Goal: Task Accomplishment & Management: Use online tool/utility

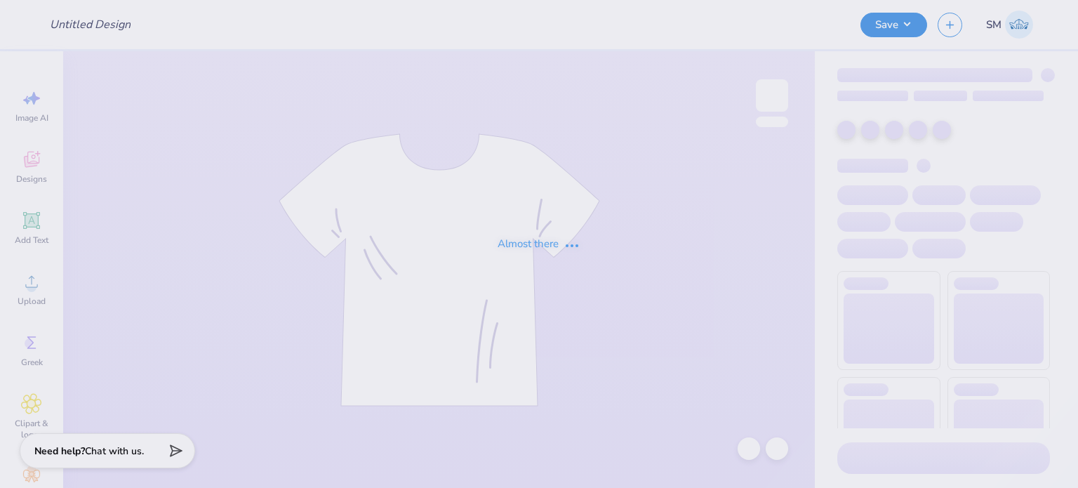
type input "Hoodie"
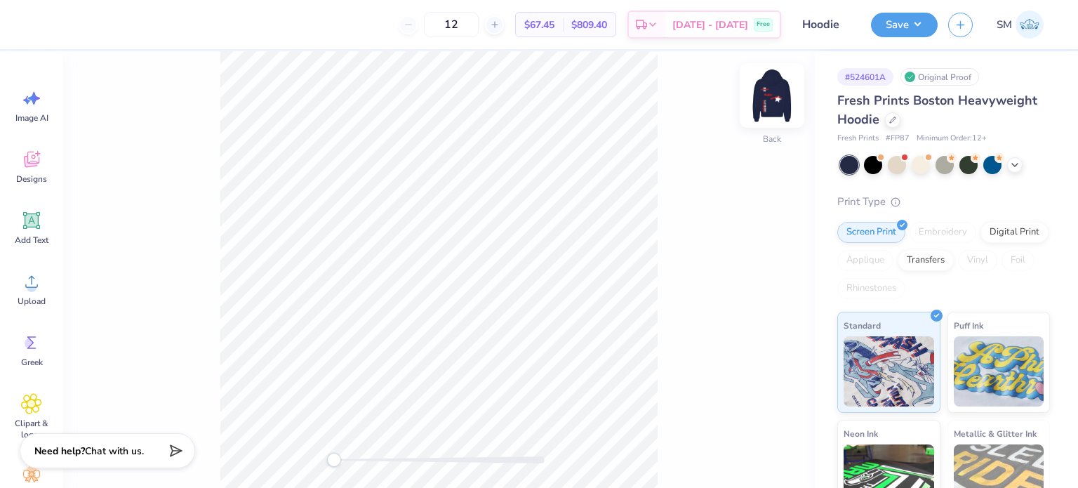
click at [771, 100] on img at bounding box center [772, 95] width 56 height 56
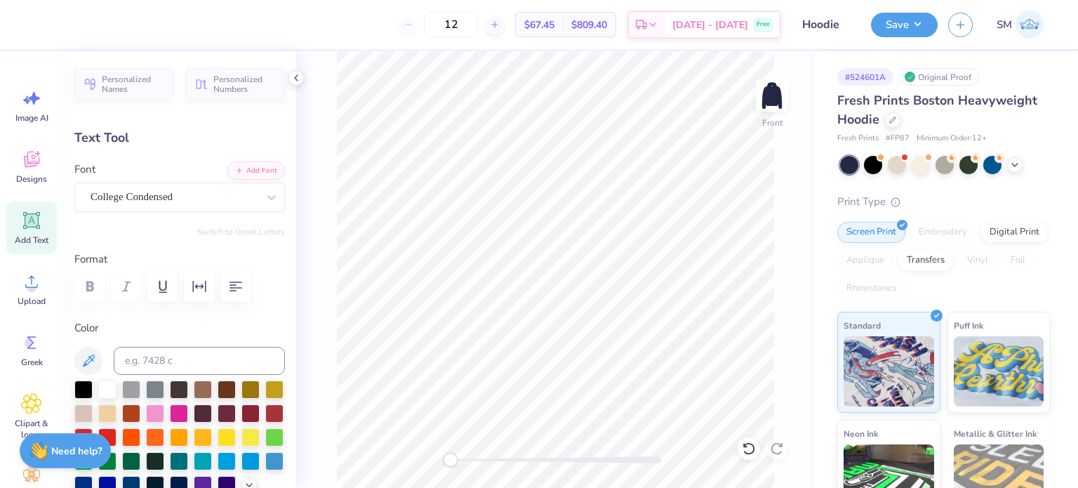
scroll to position [11, 1]
click at [480, 470] on div "Front" at bounding box center [555, 269] width 519 height 437
type input "-90.0"
type textarea "Louisiana State University"
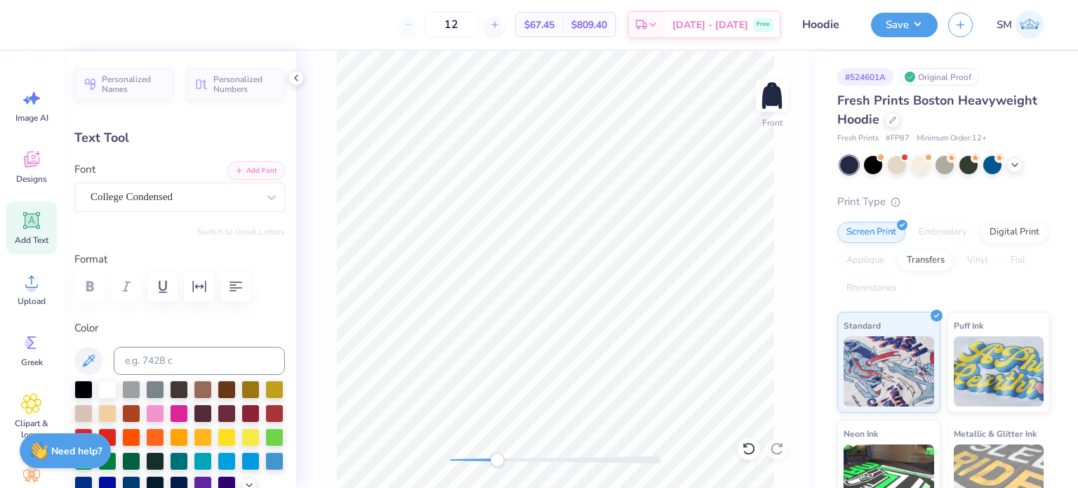
scroll to position [11, 1]
drag, startPoint x: 499, startPoint y: 460, endPoint x: 472, endPoint y: 462, distance: 27.5
click at [472, 461] on div "Accessibility label" at bounding box center [472, 460] width 14 height 14
type input "-90.0"
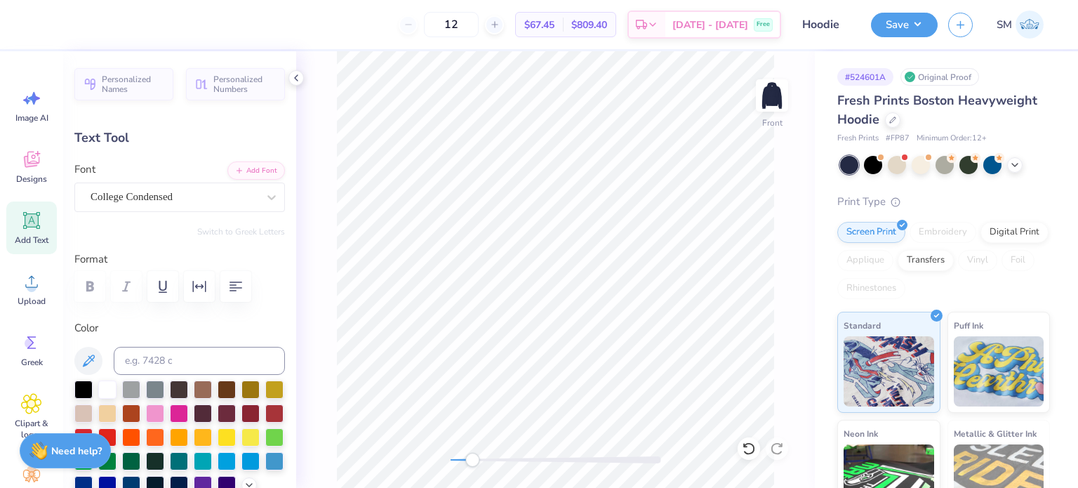
type textarea "Louisiana State University"
type input "0.0"
type input "14.27"
type input "10.19"
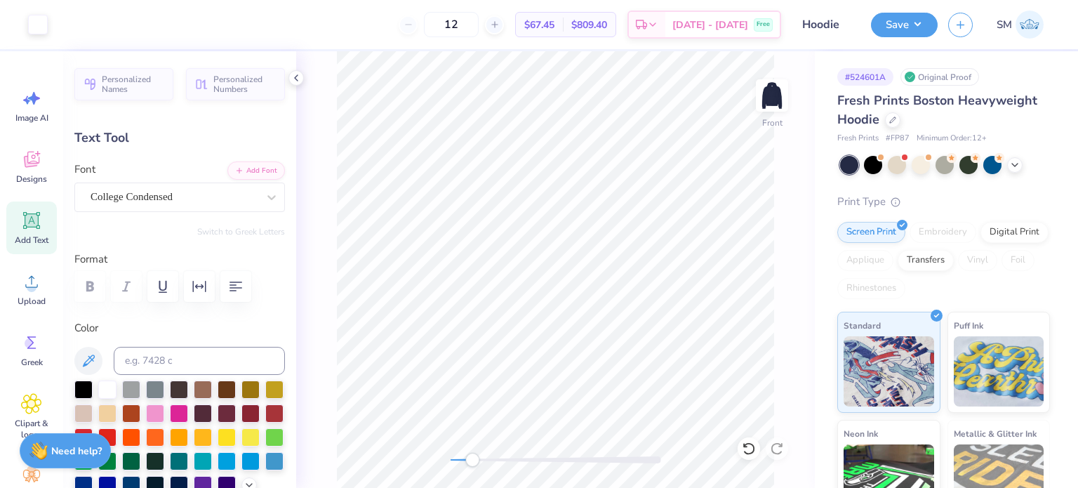
type input "-90.0"
type input "0.65"
type input "9.05"
type input "15.44"
type input "1.02"
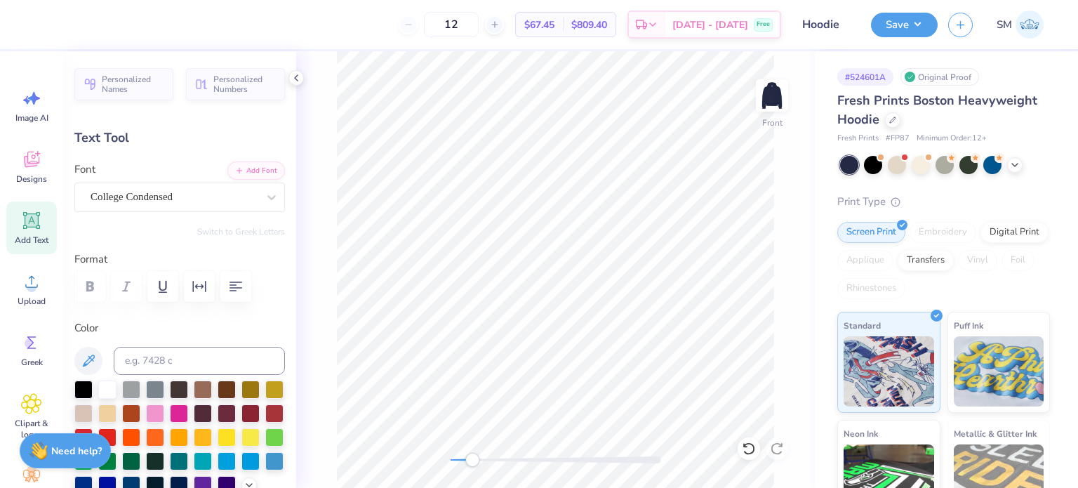
type input "14.27"
type input "10.19"
type input "0.65"
type input "9.06"
type input "15.43"
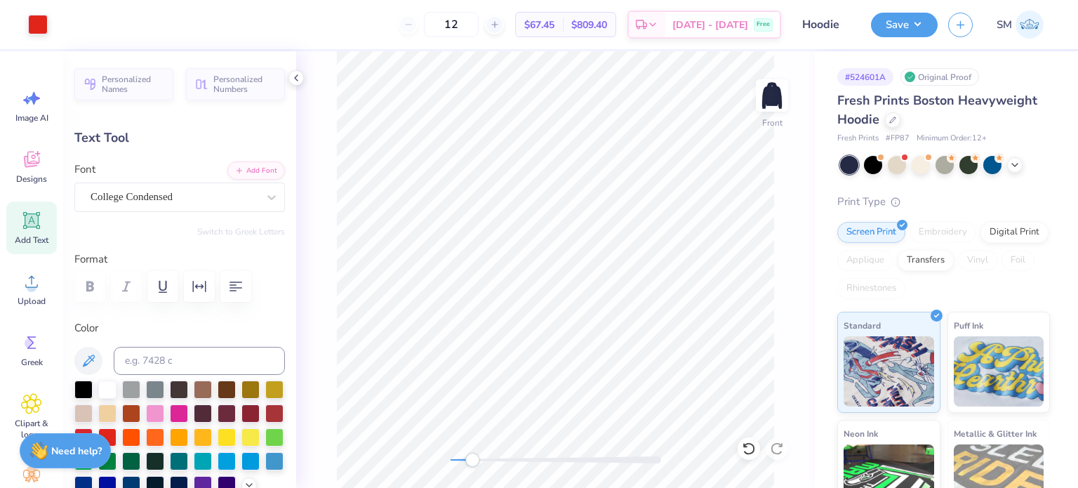
type input "-90.0"
type input "0.66"
type input "9.18"
type input "15.31"
type input "-90.0"
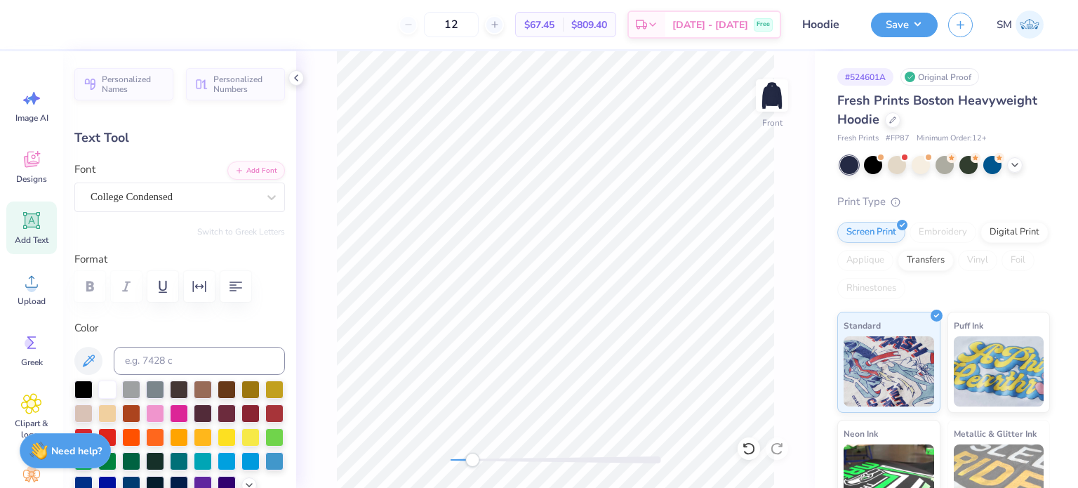
type input "0.65"
type input "9.05"
type input "15.44"
type input "0.0"
click at [36, 232] on div "Add Text" at bounding box center [31, 227] width 51 height 53
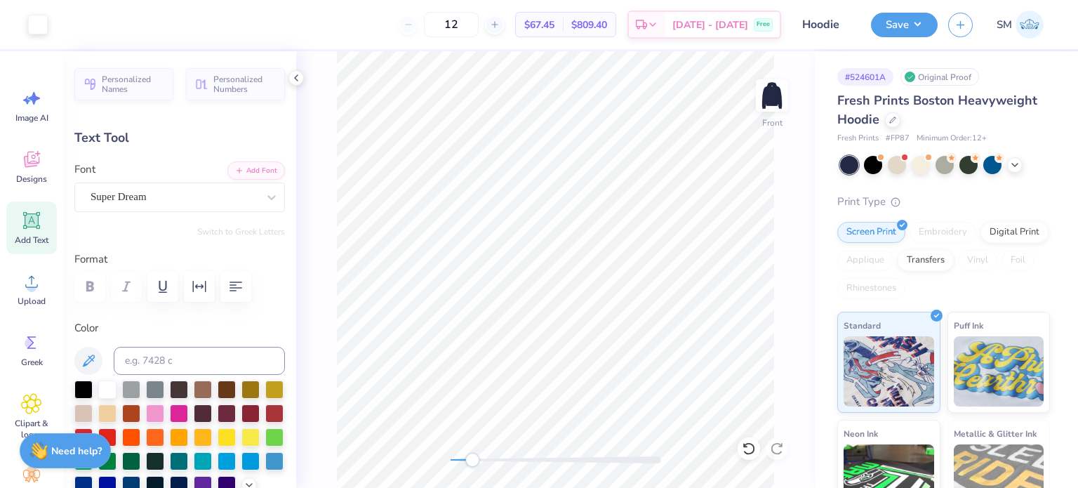
type input "7.22"
type input "2.09"
type input "13.71"
type textarea "®"
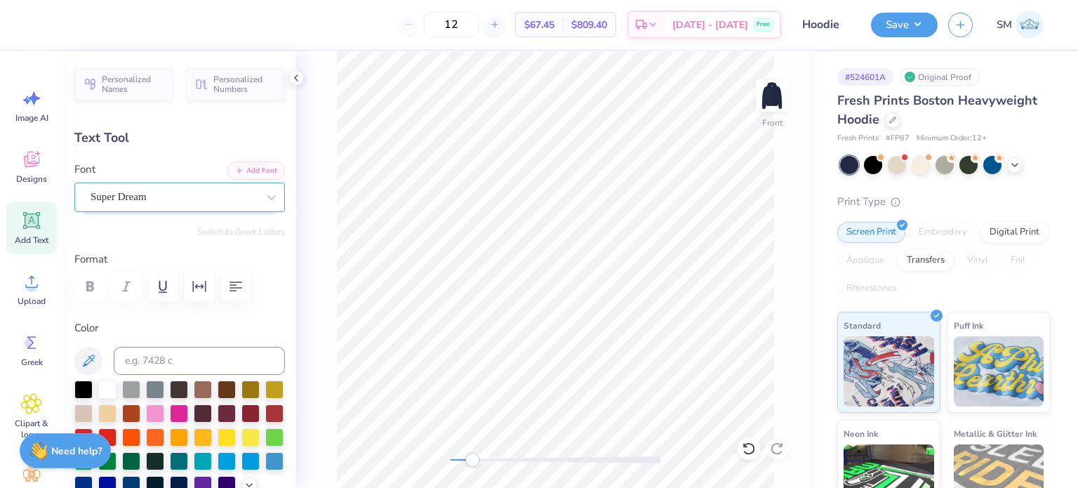
click at [149, 187] on div at bounding box center [174, 196] width 167 height 19
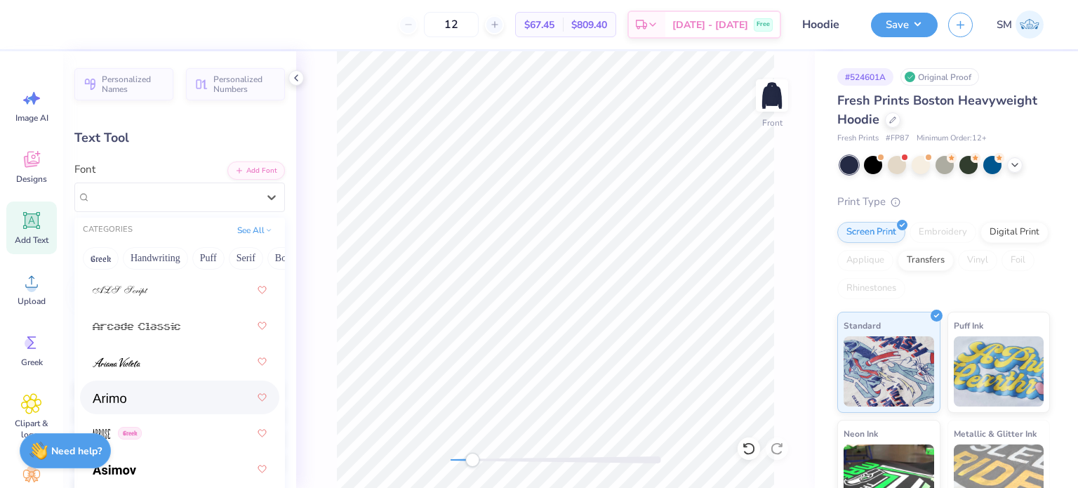
scroll to position [684, 0]
click at [157, 396] on div at bounding box center [180, 394] width 174 height 25
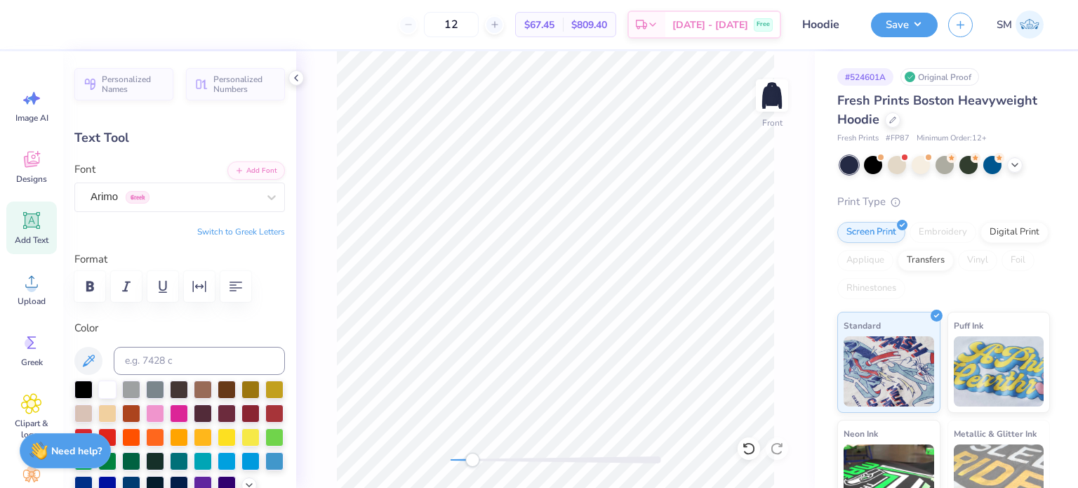
scroll to position [11, 1]
type input "2.11"
type input "19.27"
click at [646, 170] on li "Copy" at bounding box center [667, 171] width 110 height 27
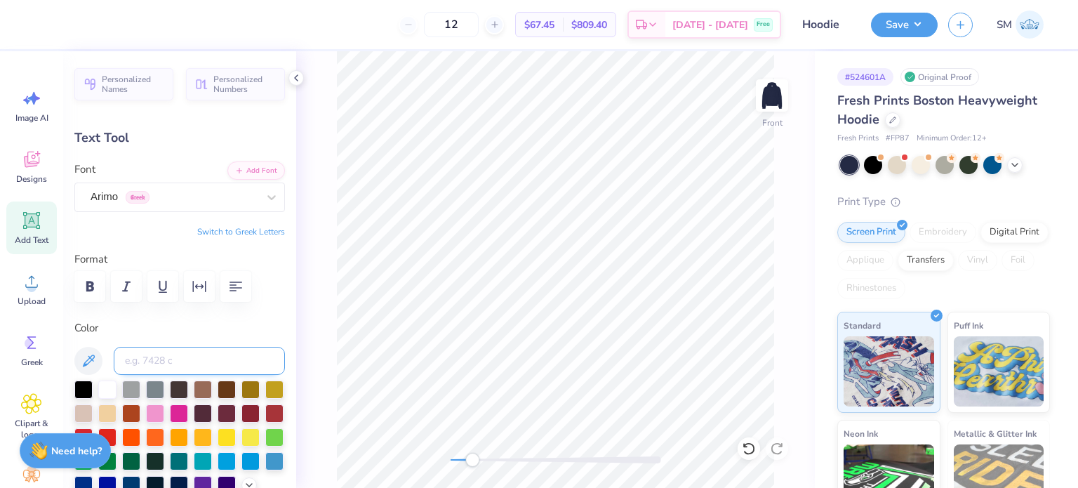
click at [149, 353] on input at bounding box center [199, 361] width 171 height 28
type input "485"
type input "0.35"
type input "0.0"
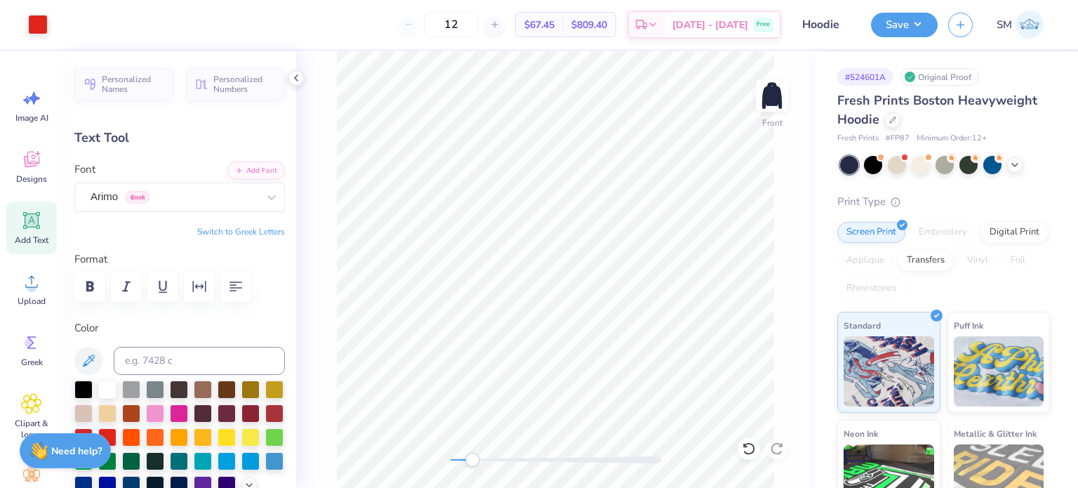
type input "13.99"
type input "-94.6"
type input "12.47"
type input "4.27"
type input "10.30"
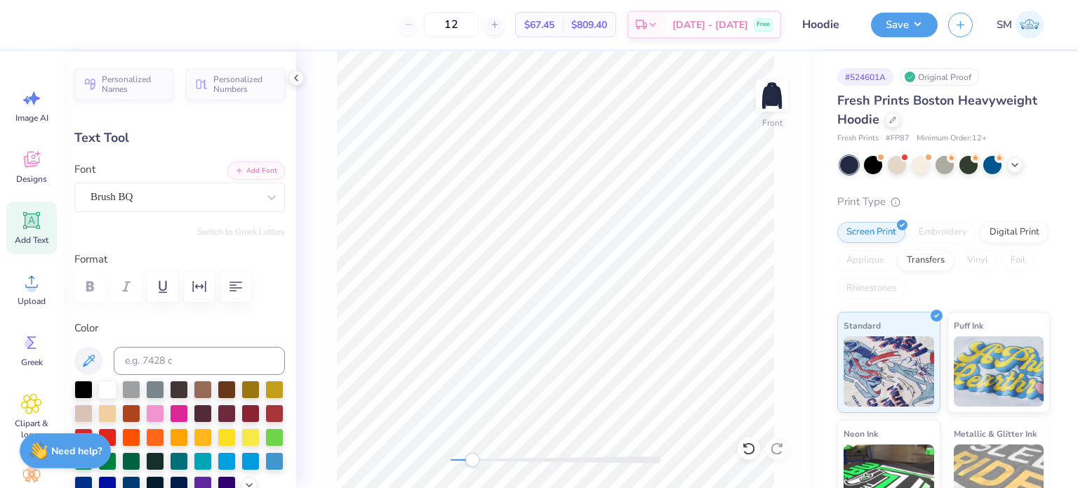
type input "0.0"
type input "0.35"
type input "13.99"
type input "-94.6"
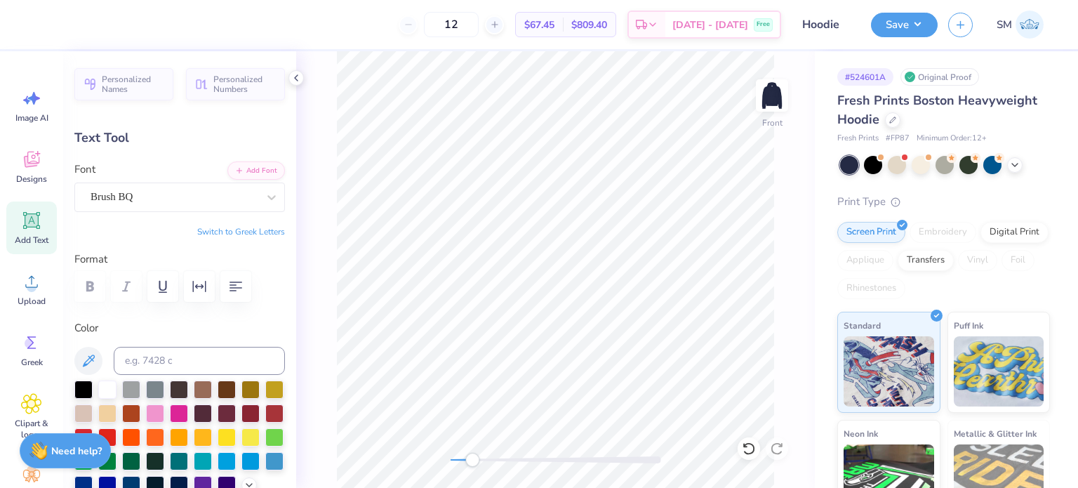
type input "12.47"
type input "4.27"
type input "10.30"
type input "0.0"
type input "0.53"
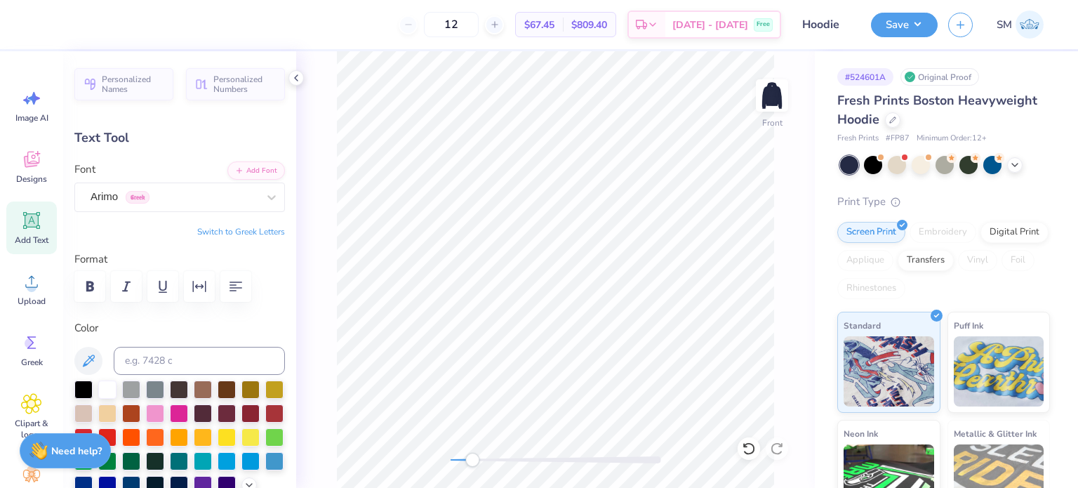
type input "0.53"
type input "13.80"
type input "-94.6"
click at [109, 390] on div at bounding box center [107, 388] width 18 height 18
type input "0.26"
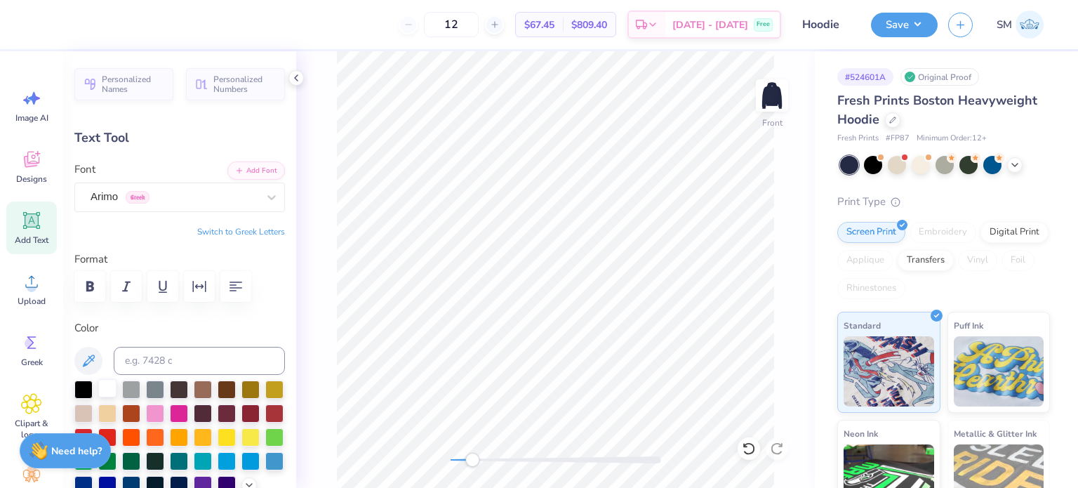
type input "0.26"
type input "14.27"
type input "-94.6"
type input "0.30"
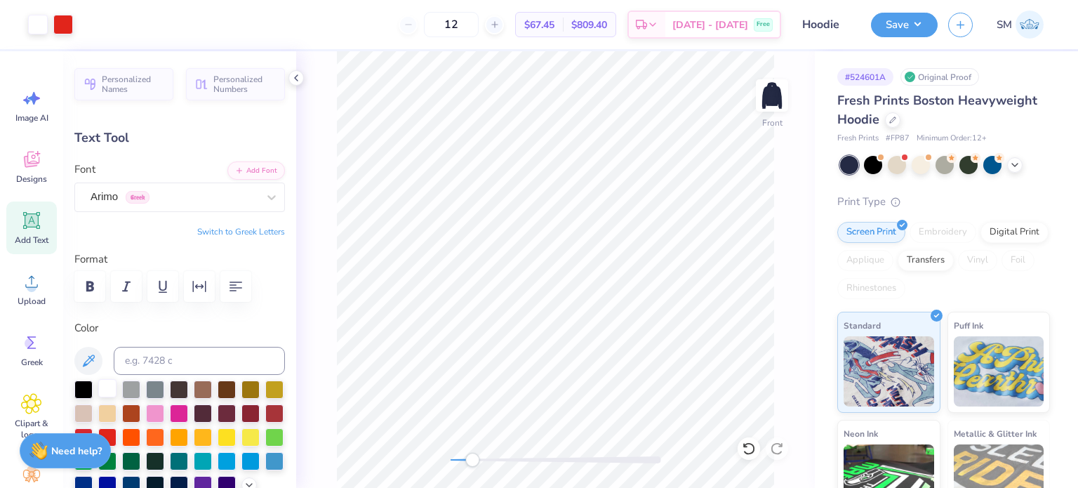
type input "14.23"
type input "0.0"
click at [904, 14] on button "Save" at bounding box center [904, 23] width 67 height 25
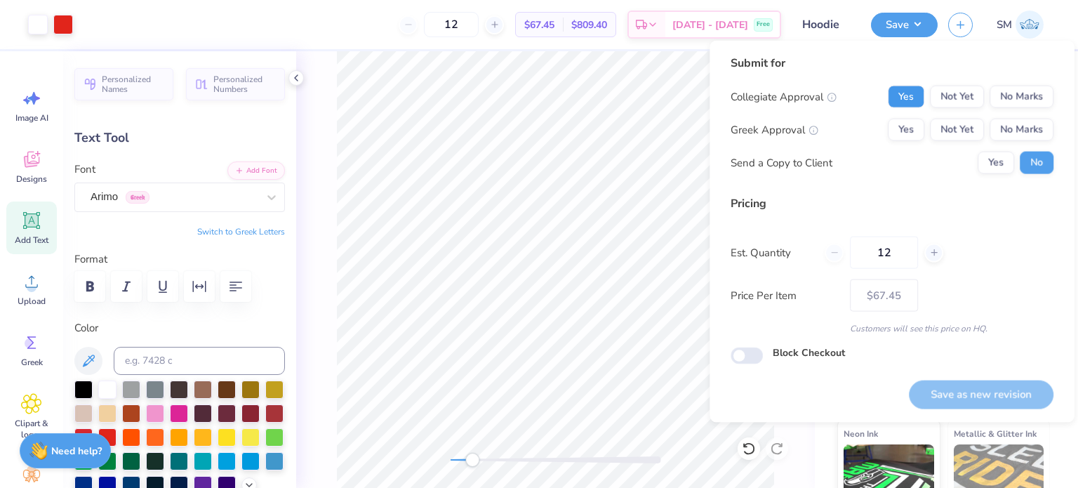
click at [909, 93] on button "Yes" at bounding box center [906, 97] width 36 height 22
drag, startPoint x: 1013, startPoint y: 134, endPoint x: 1005, endPoint y: 149, distance: 17.6
click at [1013, 134] on button "No Marks" at bounding box center [1022, 130] width 64 height 22
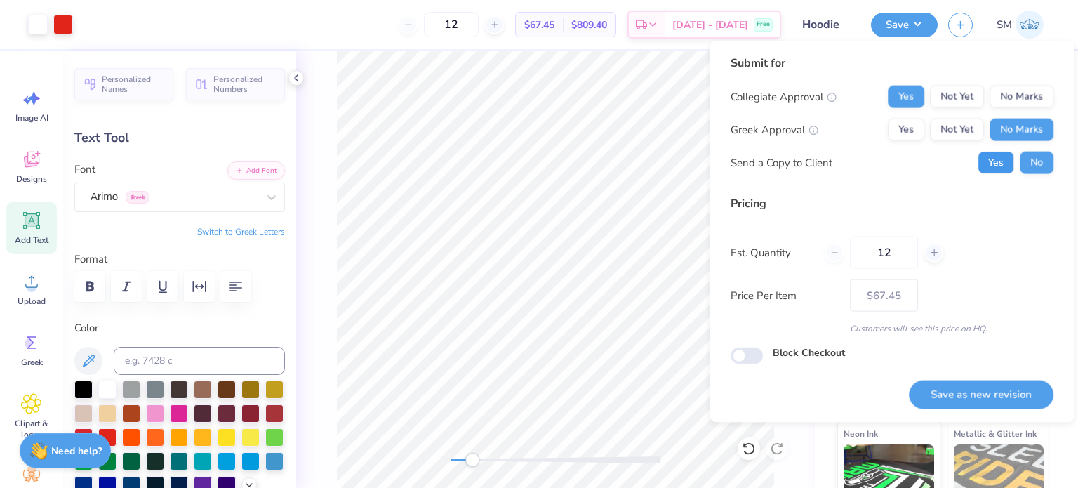
click at [999, 160] on button "Yes" at bounding box center [996, 163] width 36 height 22
click at [999, 391] on button "Save as new revision" at bounding box center [981, 394] width 145 height 29
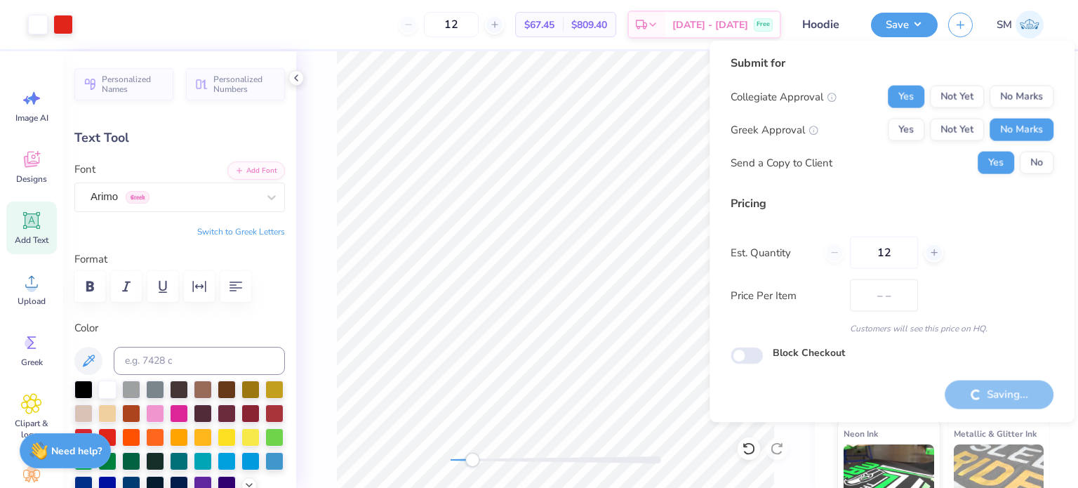
type input "$67.45"
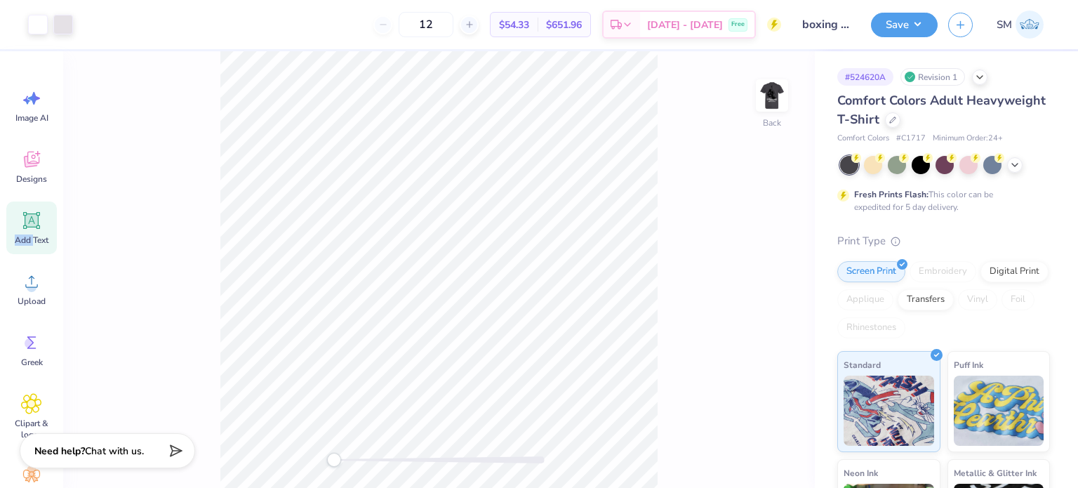
click at [33, 232] on div "Add Text" at bounding box center [31, 227] width 51 height 53
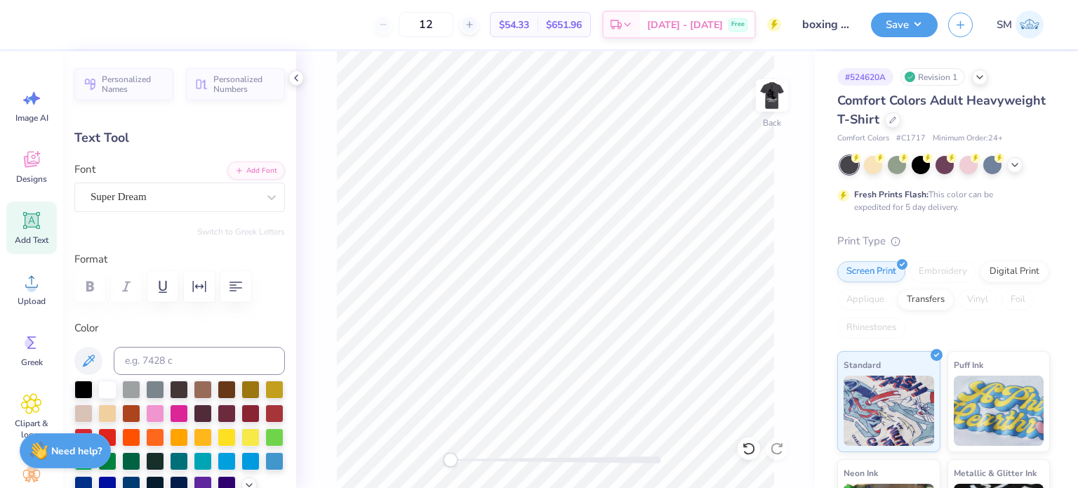
scroll to position [11, 1]
type textarea "®"
click at [159, 198] on div "Super Dream" at bounding box center [174, 197] width 170 height 22
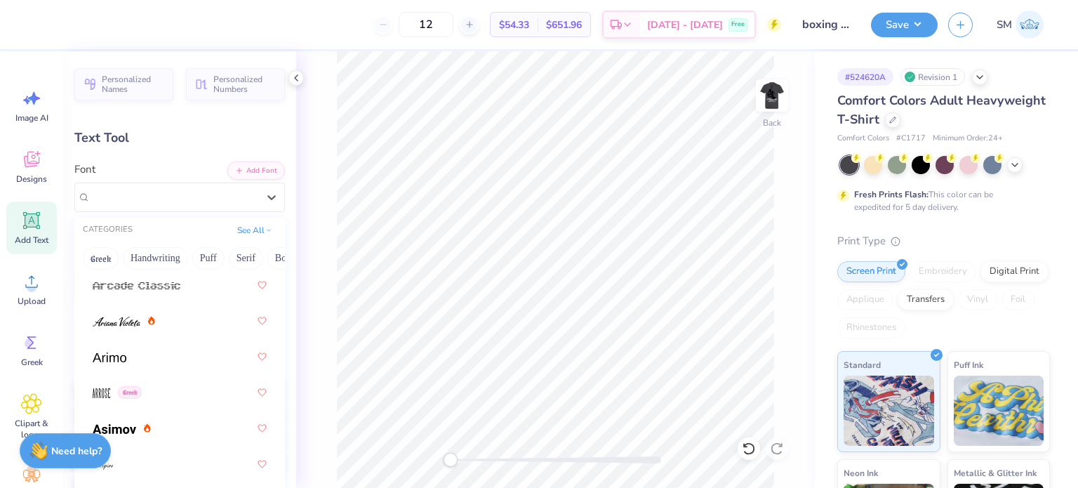
scroll to position [608, 0]
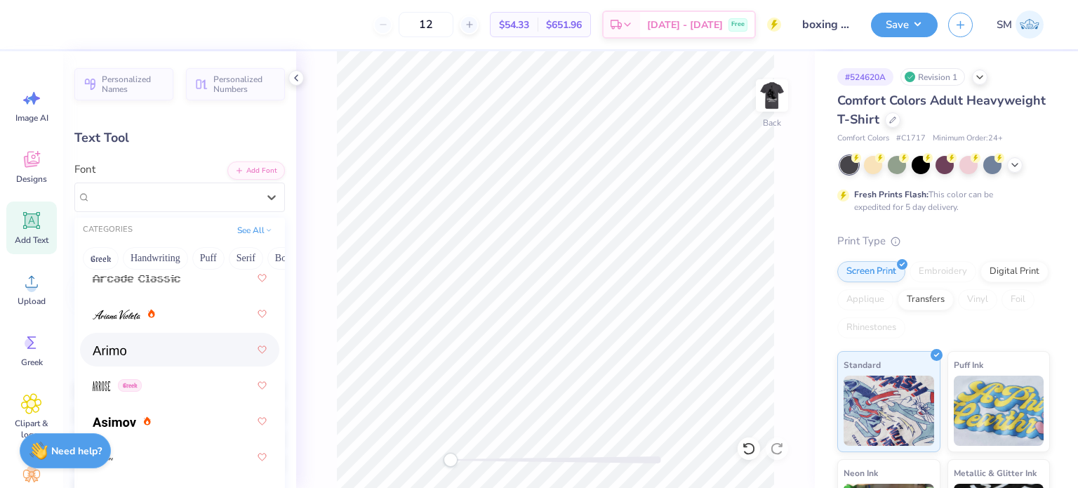
click at [145, 354] on div at bounding box center [180, 349] width 174 height 25
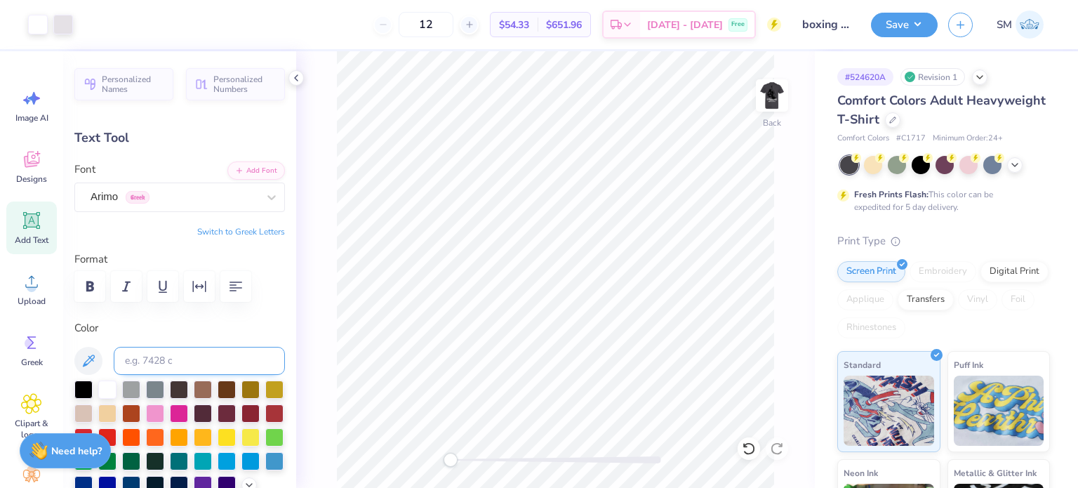
type input "1.63"
type input "11.68"
type input "0.49"
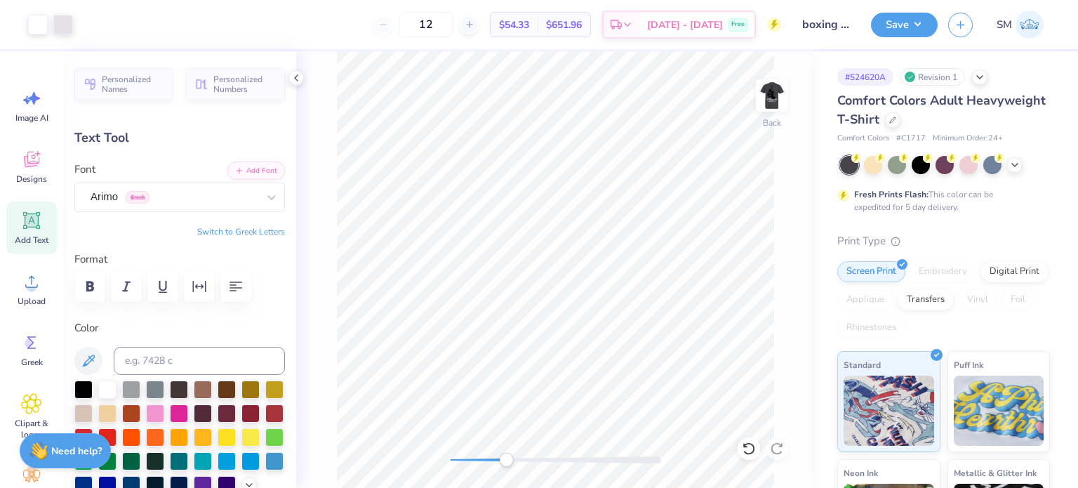
drag, startPoint x: 451, startPoint y: 459, endPoint x: 506, endPoint y: 462, distance: 55.5
click at [506, 462] on div "Accessibility label" at bounding box center [506, 460] width 14 height 14
type input "0.15"
type input "2.92"
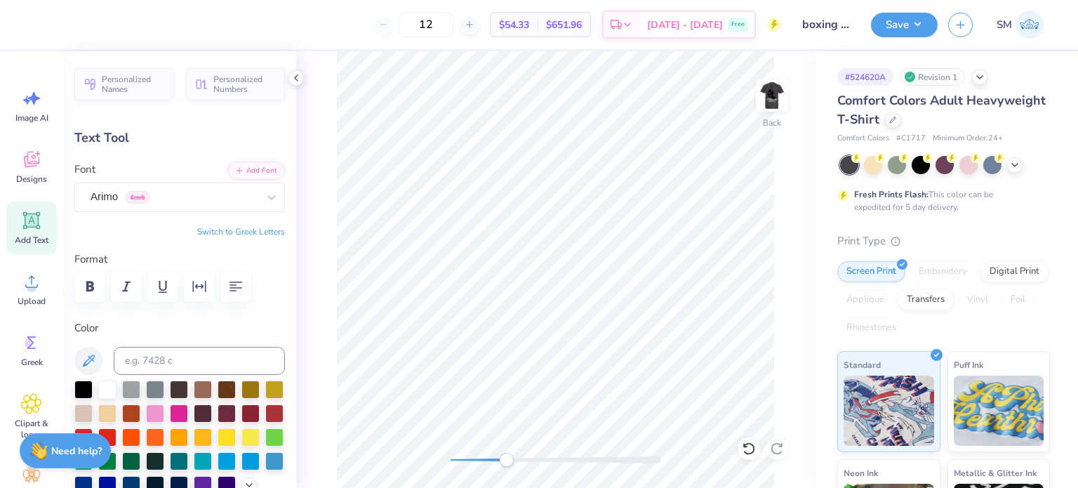
type input "0.16"
click at [778, 95] on img at bounding box center [772, 95] width 56 height 56
type input "5.31"
click at [451, 468] on div "Front" at bounding box center [555, 269] width 519 height 437
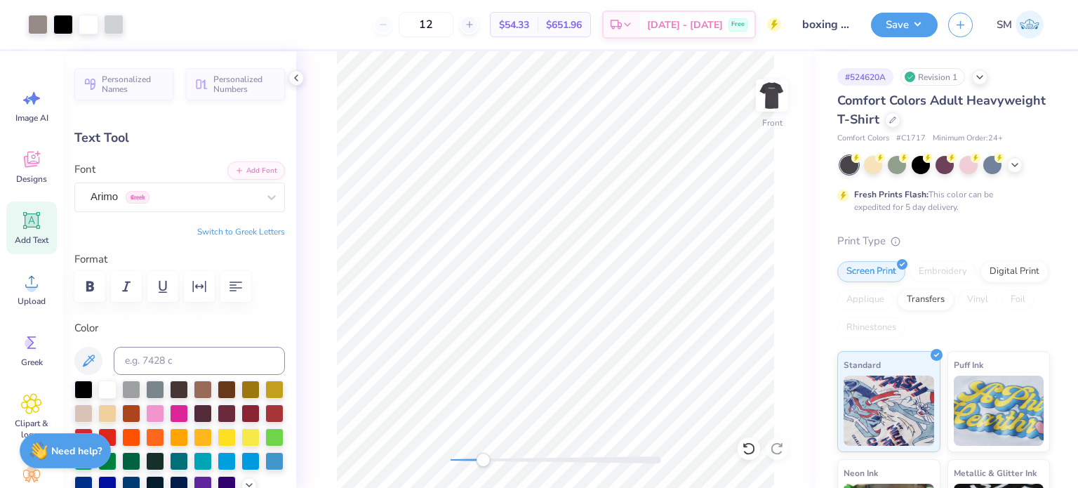
drag, startPoint x: 451, startPoint y: 460, endPoint x: 483, endPoint y: 460, distance: 31.6
click at [483, 460] on div "Accessibility label" at bounding box center [483, 460] width 14 height 14
type input "0.24"
type input "17.36"
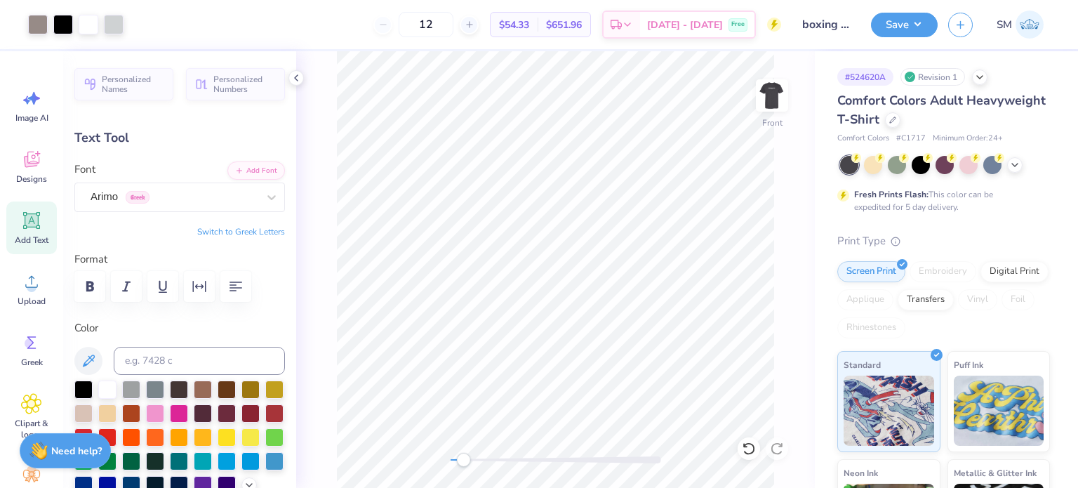
drag, startPoint x: 485, startPoint y: 460, endPoint x: 463, endPoint y: 464, distance: 22.2
click at [463, 464] on div "Accessibility label" at bounding box center [463, 460] width 14 height 14
click at [898, 16] on button "Save" at bounding box center [904, 23] width 67 height 25
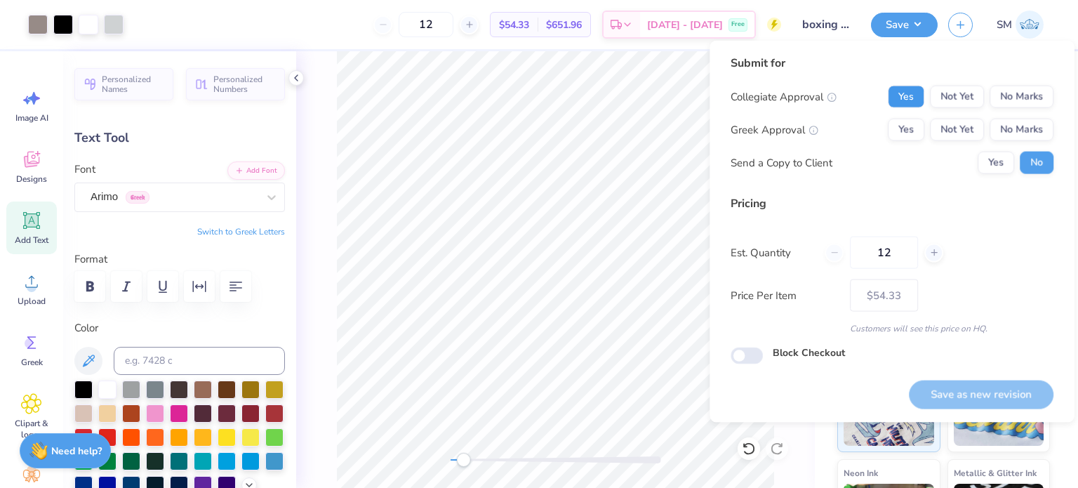
click at [903, 93] on button "Yes" at bounding box center [906, 97] width 36 height 22
click at [1034, 128] on button "No Marks" at bounding box center [1022, 130] width 64 height 22
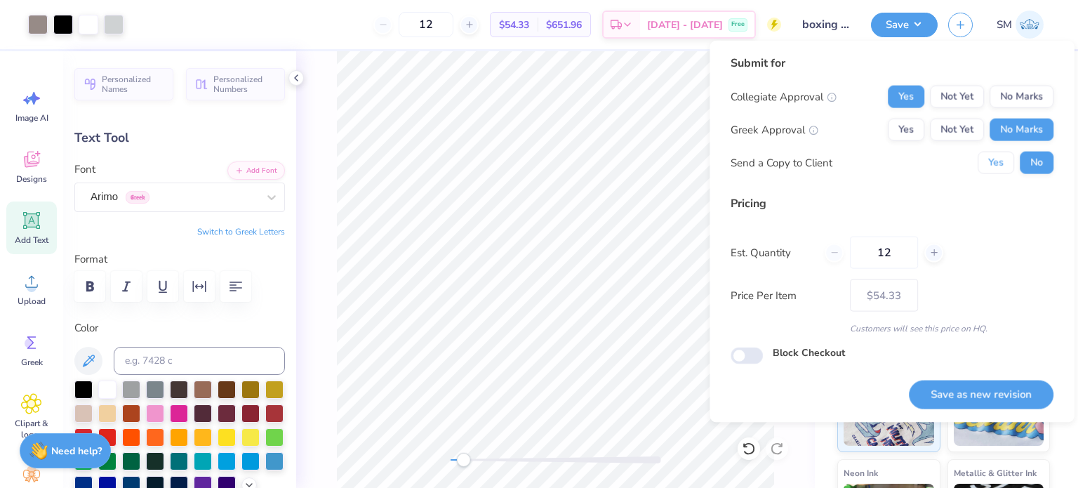
drag, startPoint x: 999, startPoint y: 165, endPoint x: 1006, endPoint y: 253, distance: 88.7
click at [998, 168] on button "Yes" at bounding box center [996, 163] width 36 height 22
click at [991, 397] on button "Save as new revision" at bounding box center [981, 394] width 145 height 29
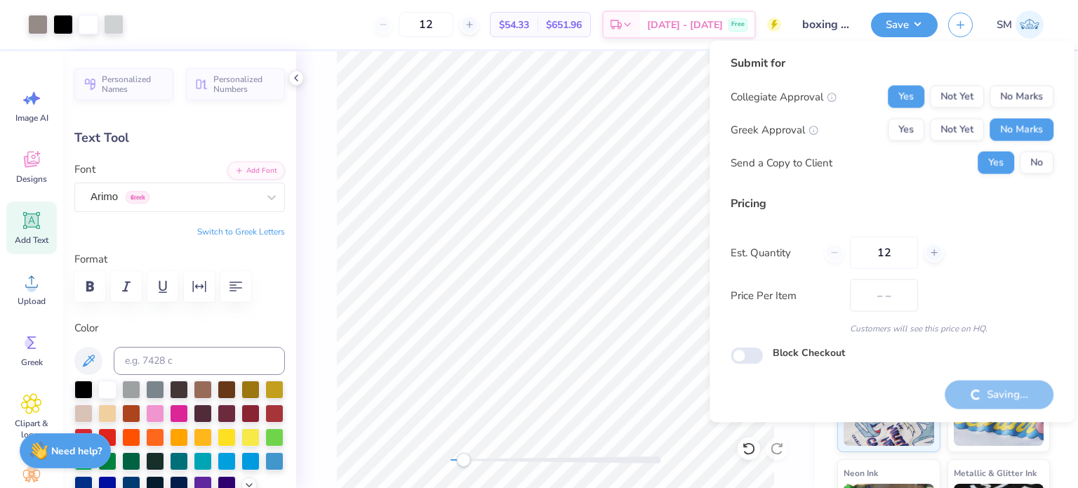
type input "$54.33"
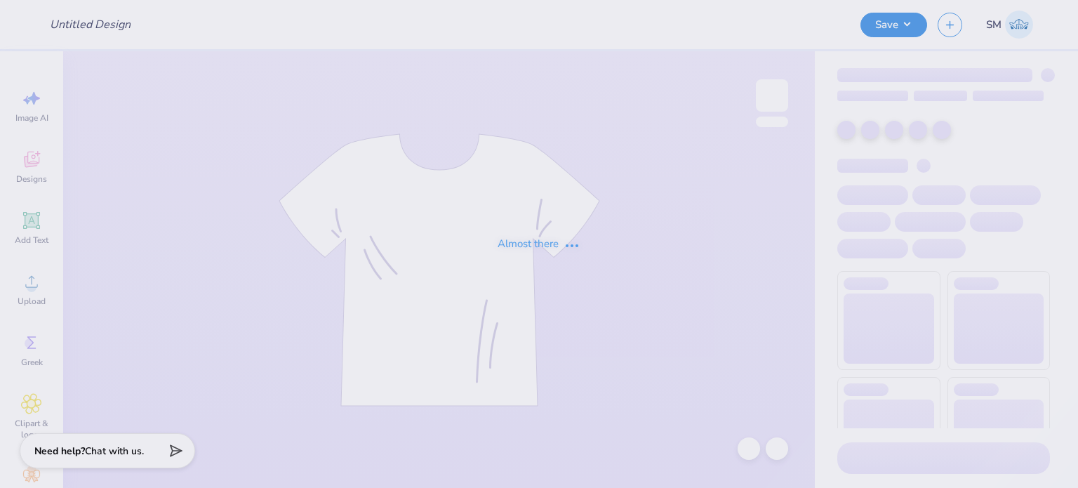
type input "panhel merch"
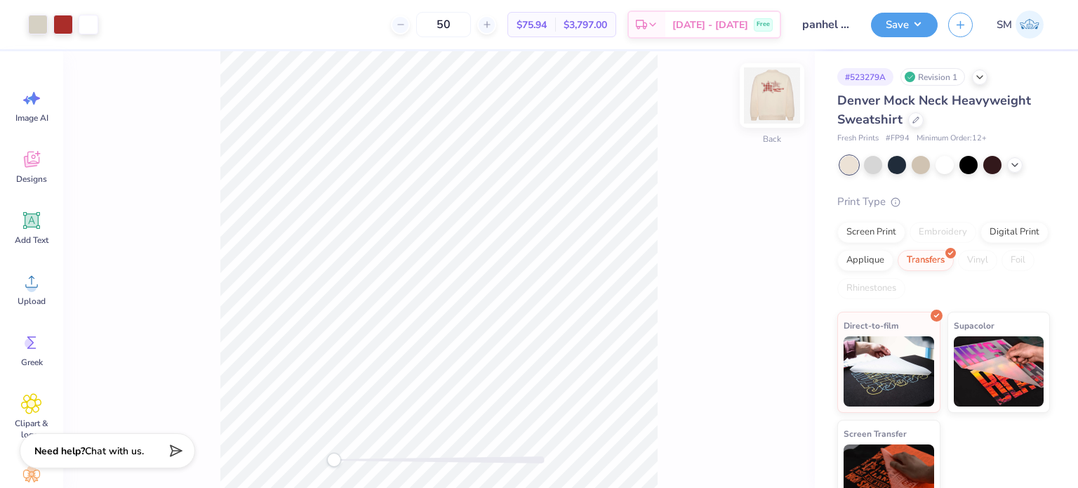
click at [769, 98] on img at bounding box center [772, 95] width 56 height 56
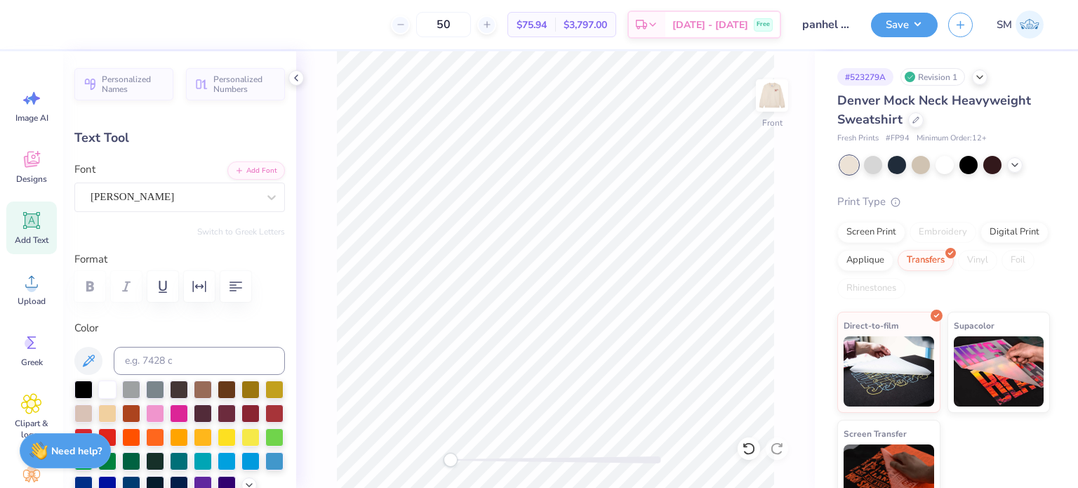
type textarea "Boston"
type input "0.0"
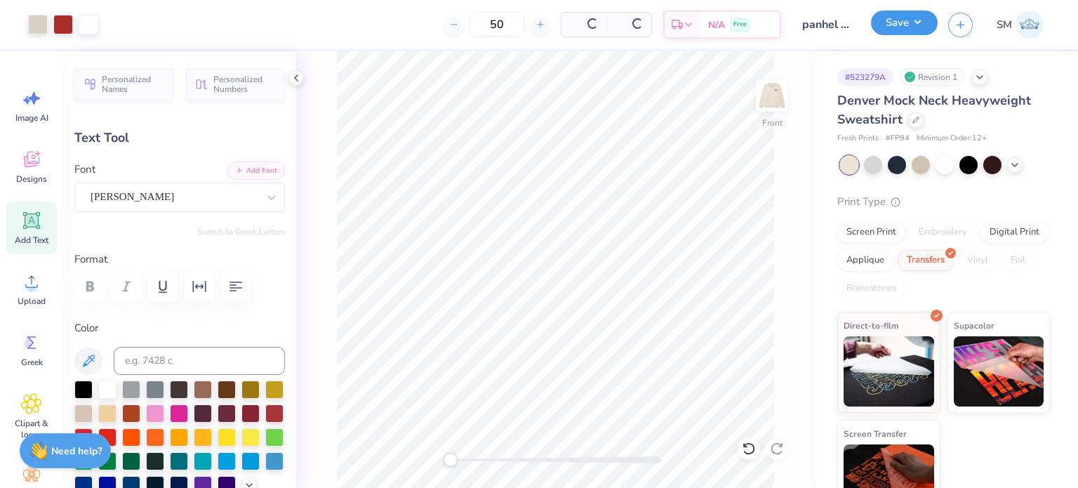
click at [889, 21] on button "Save" at bounding box center [904, 23] width 67 height 25
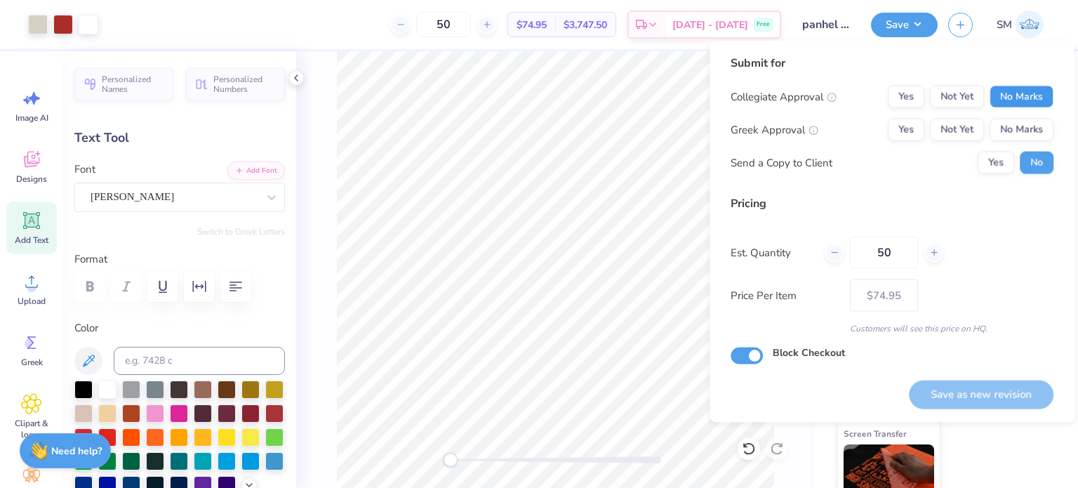
click at [1033, 93] on button "No Marks" at bounding box center [1022, 97] width 64 height 22
click at [1021, 121] on button "No Marks" at bounding box center [1022, 130] width 64 height 22
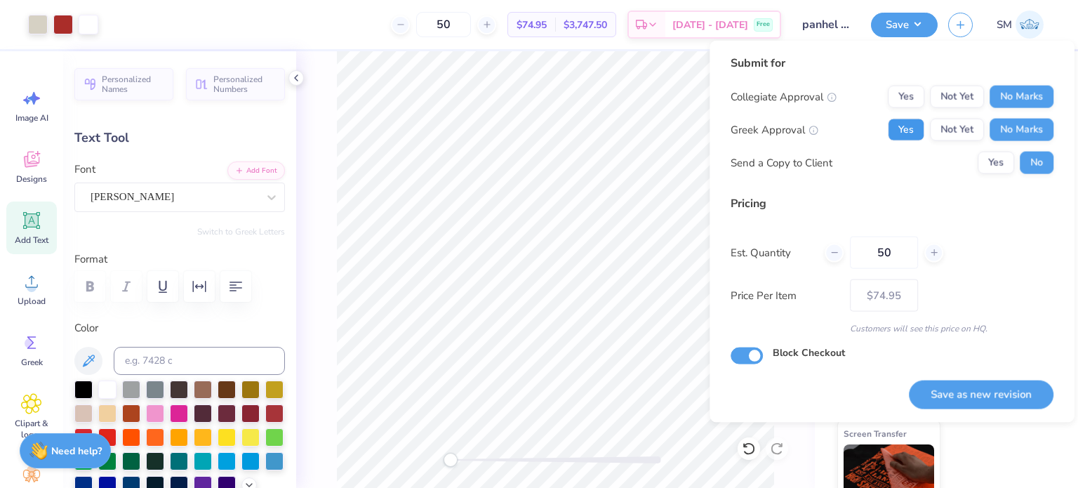
click at [902, 126] on button "Yes" at bounding box center [906, 130] width 36 height 22
click at [989, 161] on button "Yes" at bounding box center [996, 163] width 36 height 22
drag, startPoint x: 1036, startPoint y: 163, endPoint x: 1030, endPoint y: 186, distance: 23.8
click at [1036, 164] on button "No" at bounding box center [1037, 163] width 34 height 22
click at [985, 390] on button "Save as new revision" at bounding box center [981, 394] width 145 height 29
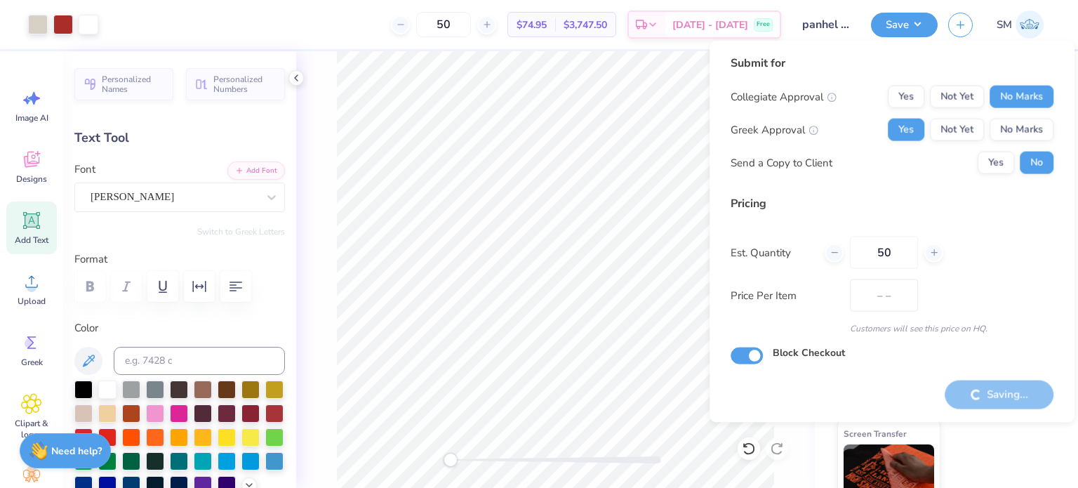
type input "$74.95"
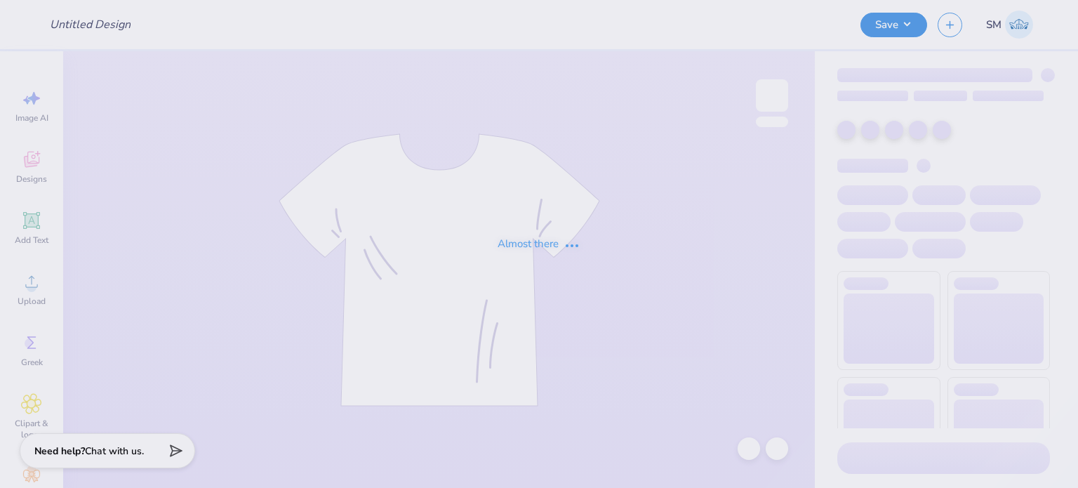
type input "panhel 2"
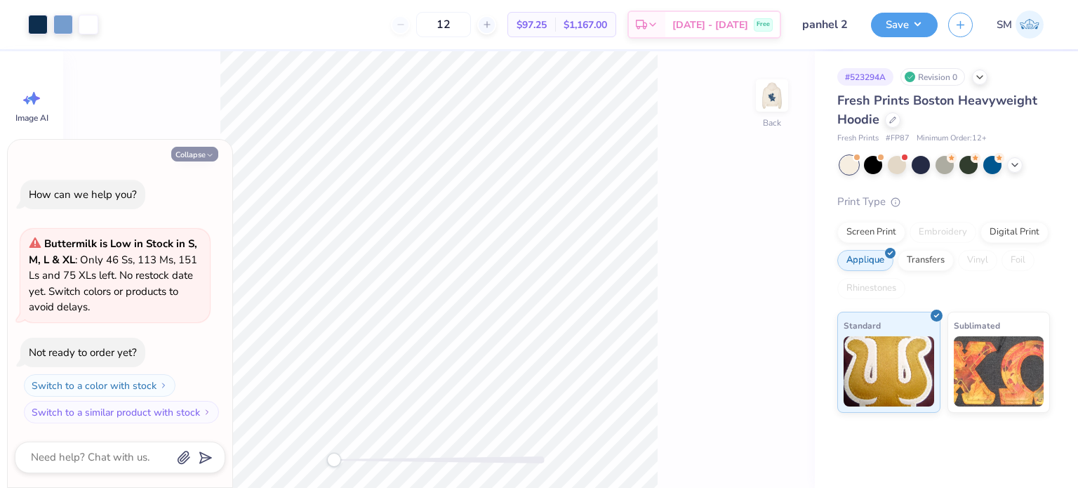
click at [204, 157] on button "Collapse" at bounding box center [194, 154] width 47 height 15
type textarea "x"
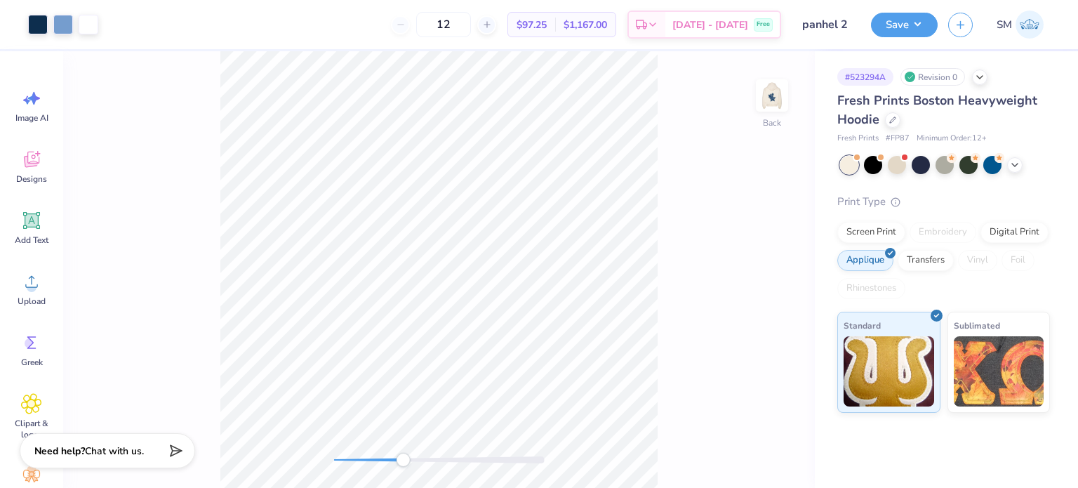
drag, startPoint x: 339, startPoint y: 463, endPoint x: 404, endPoint y: 452, distance: 65.4
click at [404, 453] on div "Accessibility label" at bounding box center [403, 460] width 14 height 14
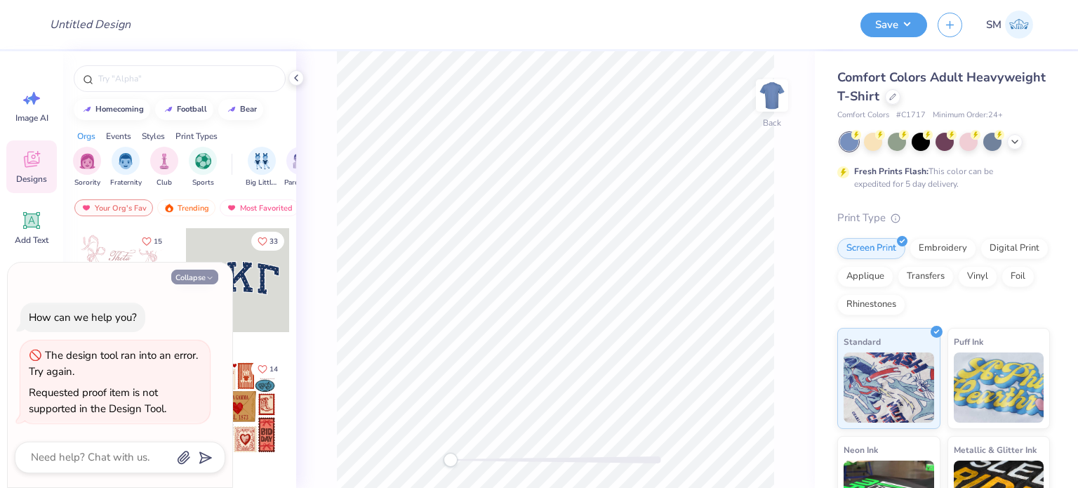
click at [199, 277] on button "Collapse" at bounding box center [194, 277] width 47 height 15
type textarea "x"
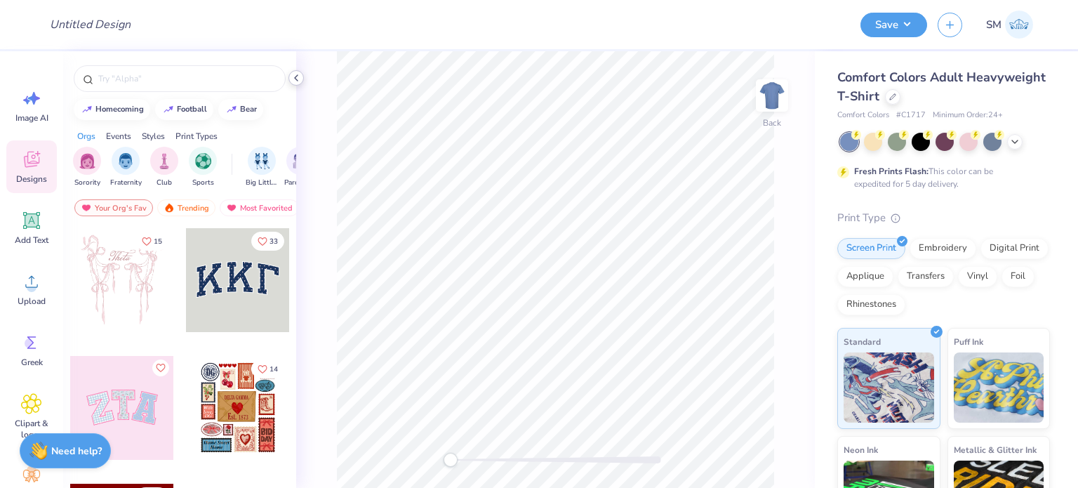
click at [295, 78] on polyline at bounding box center [296, 78] width 3 height 6
